Goal: Go to known website: Access a specific website the user already knows

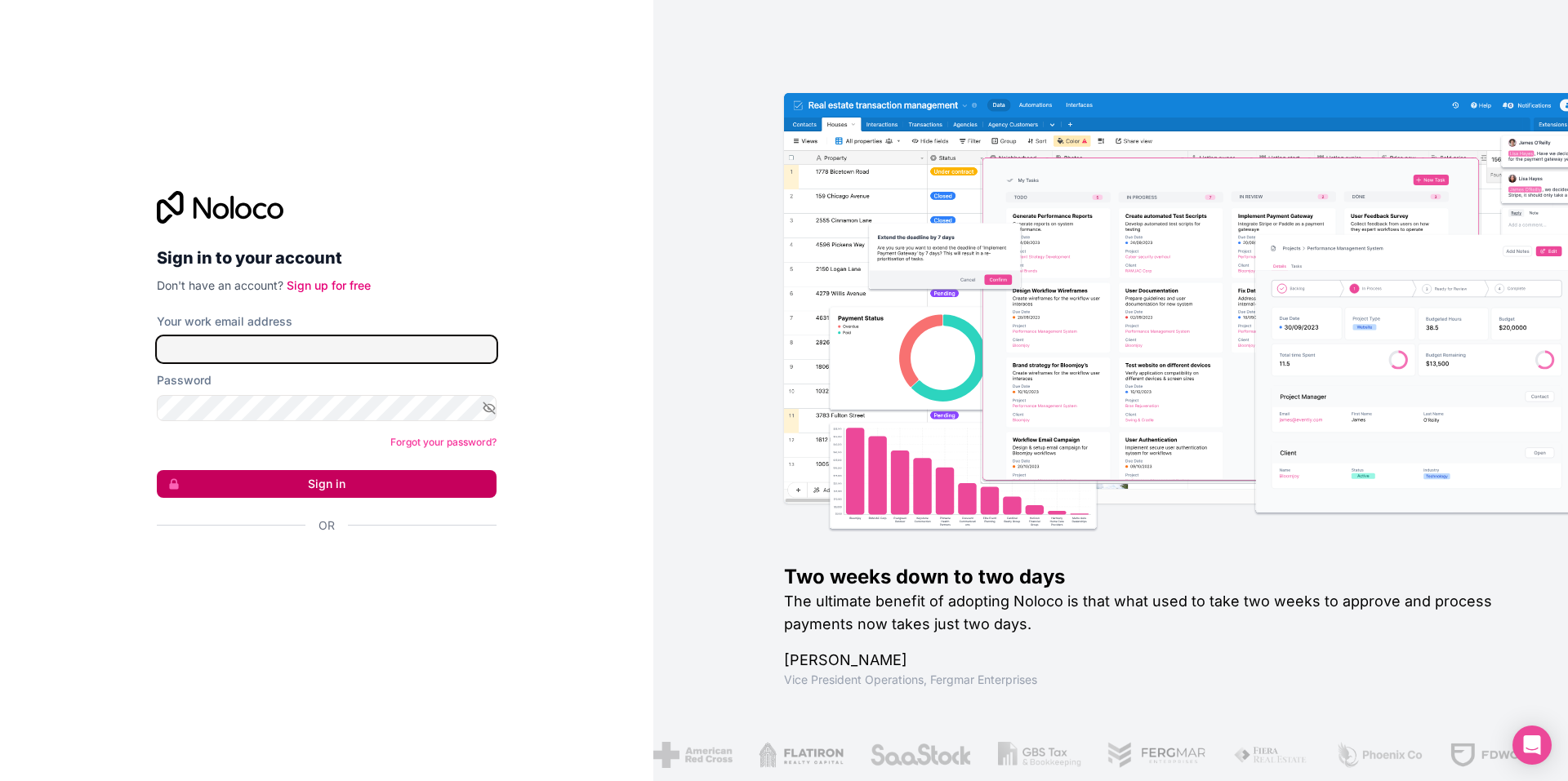
type input "**********"
click at [289, 478] on button "Sign in" at bounding box center [326, 484] width 340 height 28
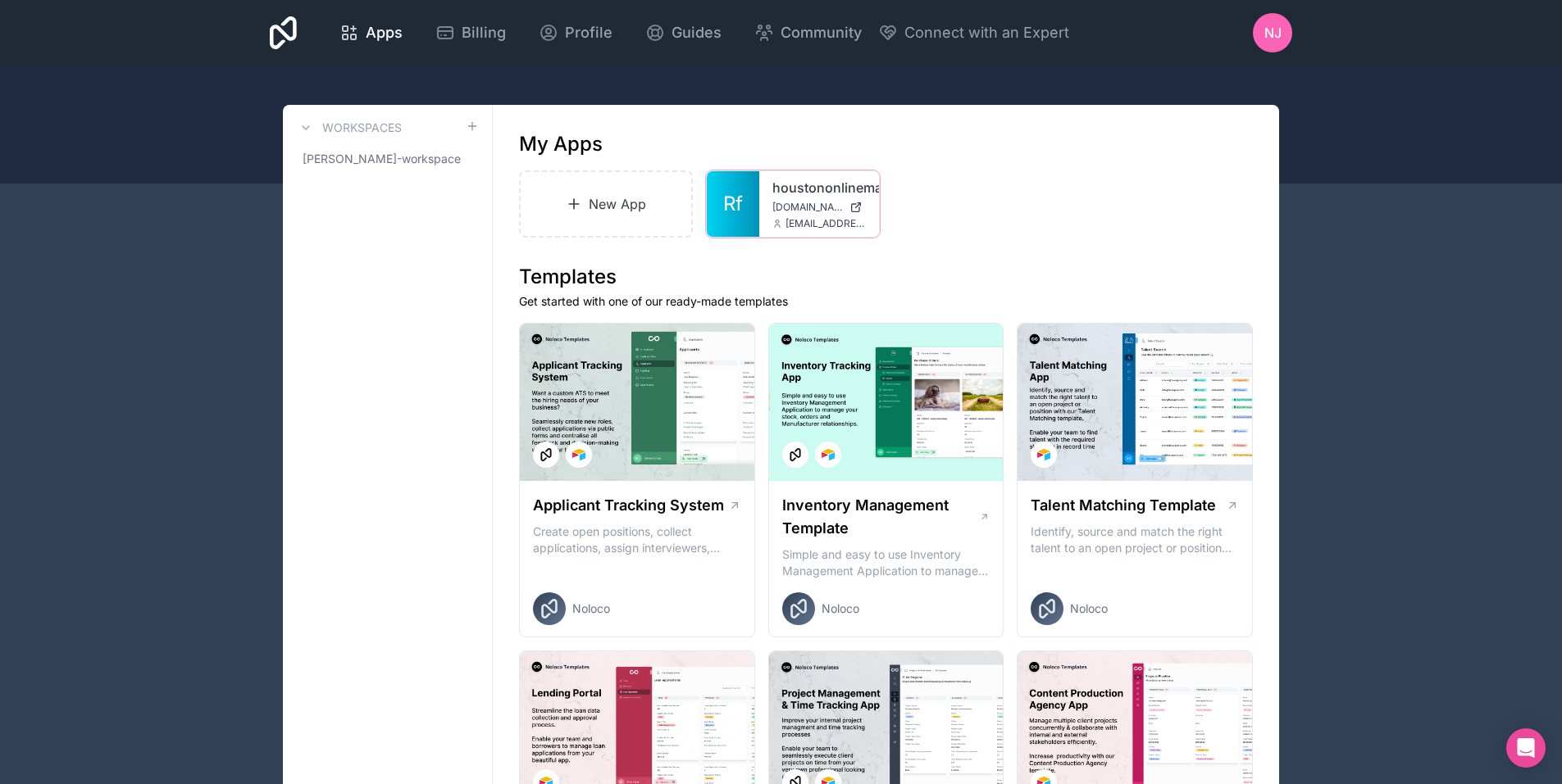
click at [798, 199] on div "houstononlinemarketing [DOMAIN_NAME] [EMAIL_ADDRESS][DOMAIN_NAME]" at bounding box center [819, 203] width 120 height 65
click at [795, 202] on span "[DOMAIN_NAME]" at bounding box center [807, 207] width 71 height 13
click at [811, 209] on span "[DOMAIN_NAME]" at bounding box center [807, 207] width 71 height 13
click at [731, 194] on span "Rf" at bounding box center [733, 204] width 20 height 26
